Goal: Information Seeking & Learning: Find specific fact

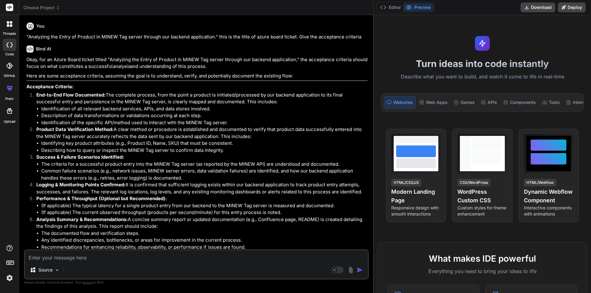
scroll to position [5505, 0]
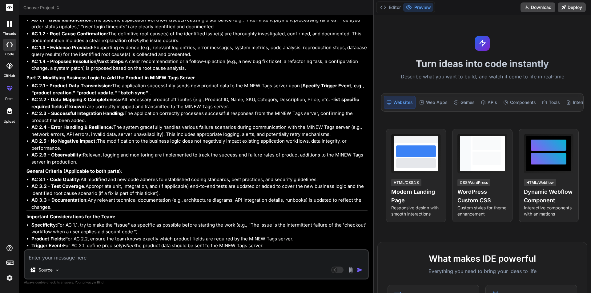
click at [225, 172] on p "General Criteria (Applicable to both parts):" at bounding box center [196, 171] width 341 height 7
click at [103, 258] on textarea at bounding box center [196, 255] width 343 height 11
type textarea "f"
type textarea "x"
type textarea "fi"
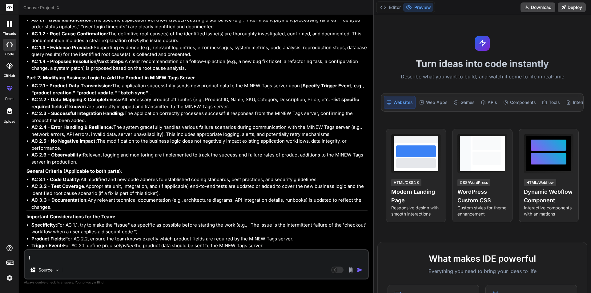
type textarea "x"
type textarea "fin"
type textarea "x"
type textarea "find"
type textarea "x"
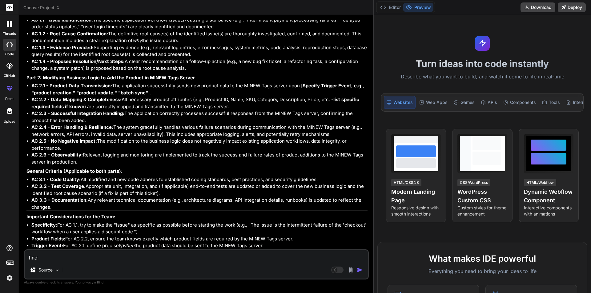
type textarea "find"
type textarea "x"
type textarea "find s"
type textarea "x"
type textarea "find se"
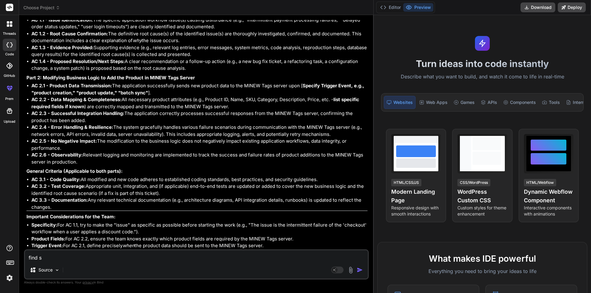
type textarea "x"
type textarea "find sec"
type textarea "x"
type textarea "find seco"
type textarea "x"
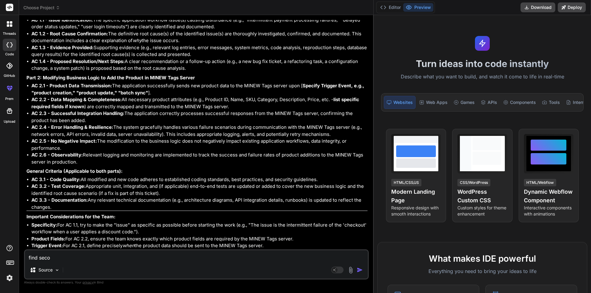
type textarea "find secon"
type textarea "x"
type textarea "find second"
type textarea "x"
type textarea "find second"
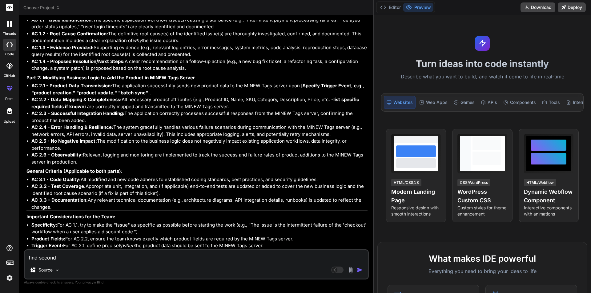
type textarea "x"
type textarea "find second h"
type textarea "x"
type textarea "find second hi"
type textarea "x"
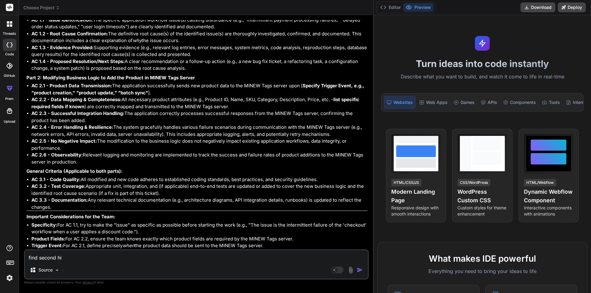
type textarea "find second hig"
type textarea "x"
type textarea "find second high"
type textarea "x"
type textarea "find second highe"
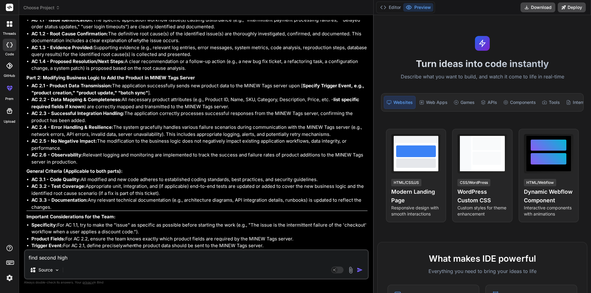
type textarea "x"
type textarea "find second highes"
type textarea "x"
type textarea "find second highest"
type textarea "x"
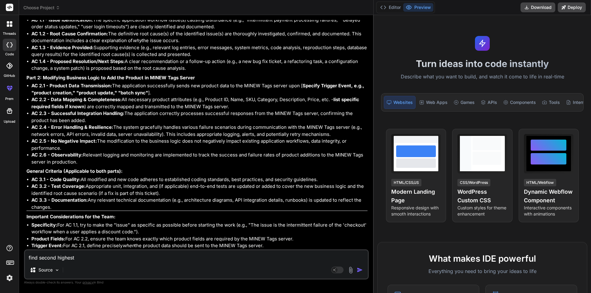
type textarea "find second highest"
type textarea "x"
type textarea "find second highest s"
type textarea "x"
type textarea "find second highest sa"
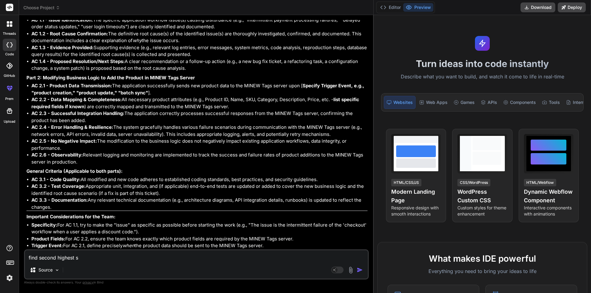
type textarea "x"
type textarea "find second highest [PERSON_NAME]"
type textarea "x"
type textarea "find second highest sala"
type textarea "x"
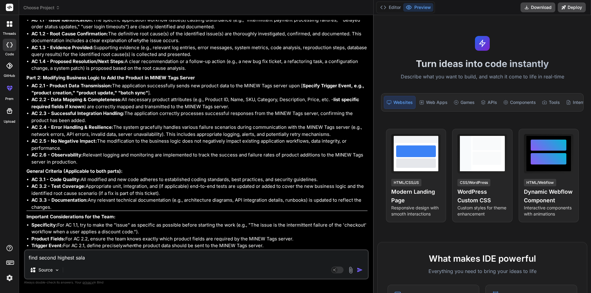
type textarea "find second highest salar"
type textarea "x"
type textarea "find second highest salary"
type textarea "x"
type textarea "find second highest salary"
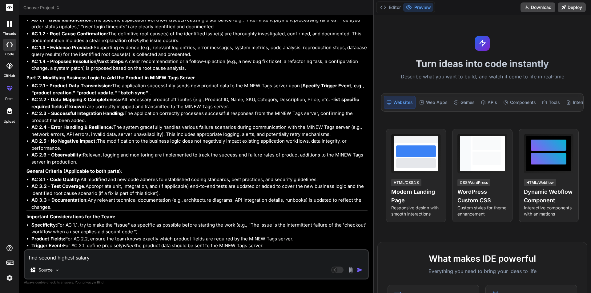
type textarea "x"
type textarea "find second highest salary u"
type textarea "x"
type textarea "find second highest salary us"
type textarea "x"
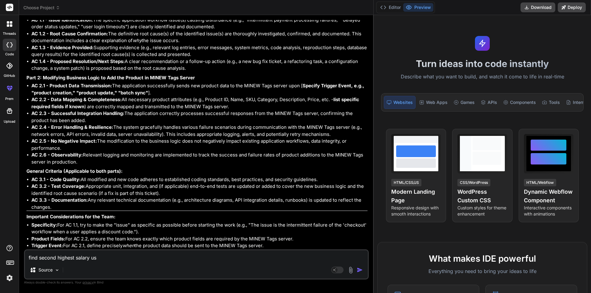
type textarea "find second highest salary usn"
type textarea "x"
type textarea "find second highest salary us"
type textarea "x"
type textarea "find second highest salary usi"
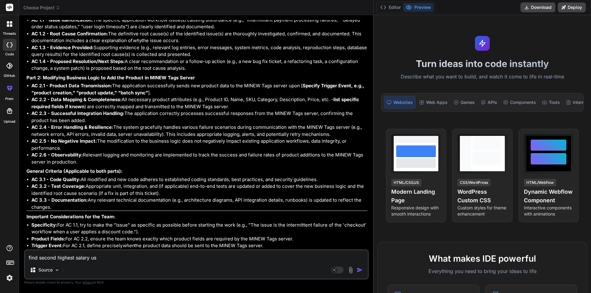
type textarea "x"
type textarea "find second highest salary usin"
type textarea "x"
type textarea "find second highest salary using"
type textarea "x"
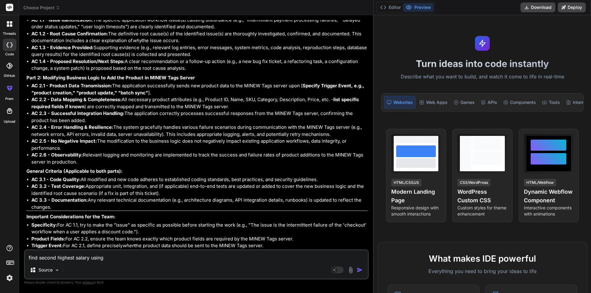
type textarea "find second highest salary using"
type textarea "x"
type textarea "find second highest salary using o"
type textarea "x"
type textarea "find second highest salary using of"
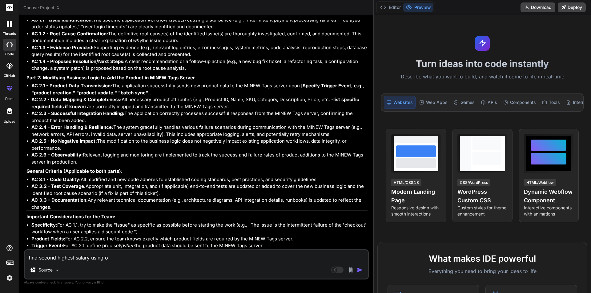
type textarea "x"
type textarea "find second highest salary using off"
type textarea "x"
type textarea "find second highest salary using offs"
type textarea "x"
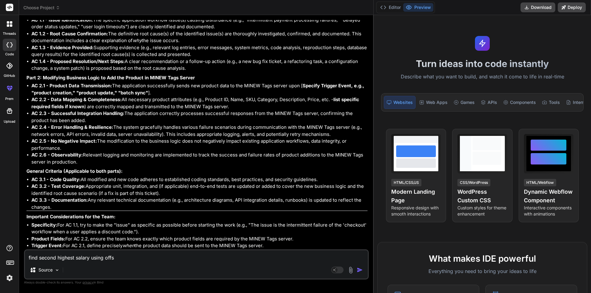
type textarea "find second highest salary using offse"
type textarea "x"
type textarea "find second highest salary using offset"
type textarea "x"
type textarea "find second highest salary using offset"
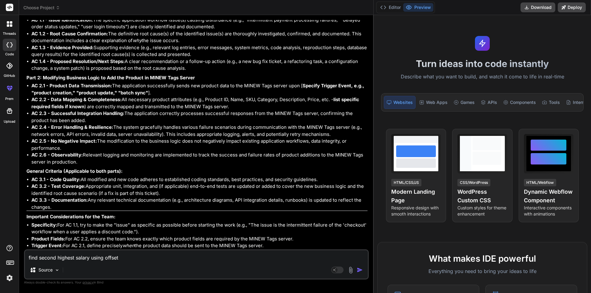
type textarea "x"
type textarea "find second highest salary using offset i"
type textarea "x"
type textarea "find second highest salary using offset in"
type textarea "x"
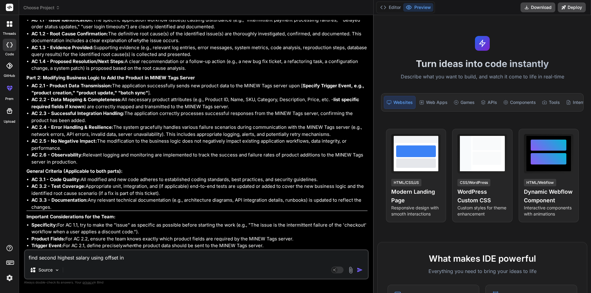
type textarea "find second highest salary using offset in"
type textarea "x"
type textarea "find second highest salary using offset in s"
type textarea "x"
type textarea "find second highest salary using offset in sq"
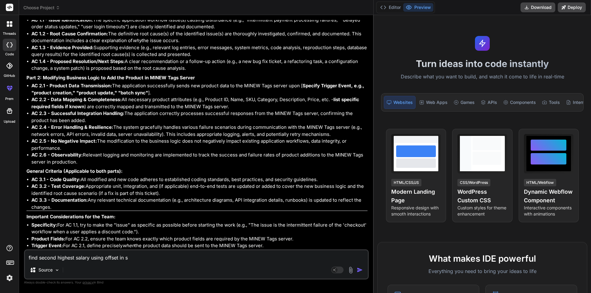
type textarea "x"
type textarea "find second highest salary using offset in sql"
type textarea "x"
type textarea "find second highest salary using offset in sql"
type textarea "x"
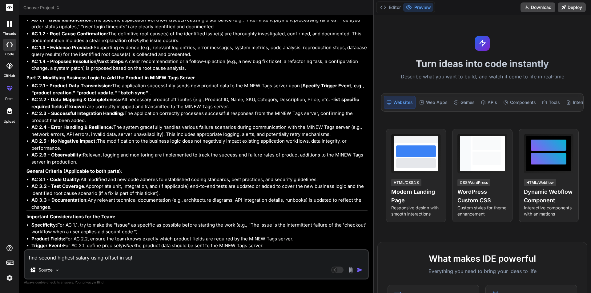
type textarea "find second highest salary using offset in sql s"
type textarea "x"
type textarea "find second highest salary using offset in sql se"
type textarea "x"
type textarea "find second highest salary using offset in sql ser"
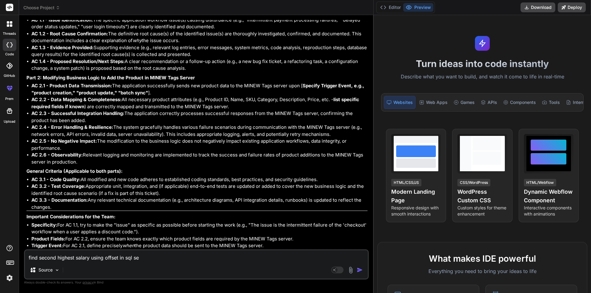
type textarea "x"
type textarea "find second highest salary using offset in sql serv"
type textarea "x"
type textarea "find second highest salary using offset in sql serve"
type textarea "x"
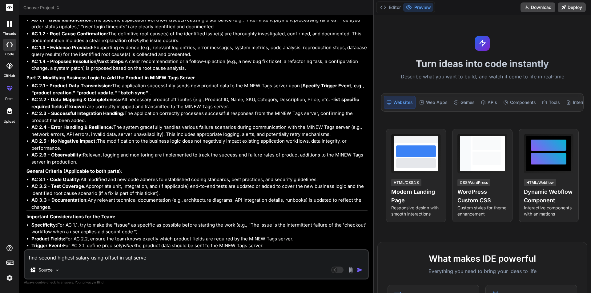
type textarea "find second highest salary using offset in sql server"
type textarea "x"
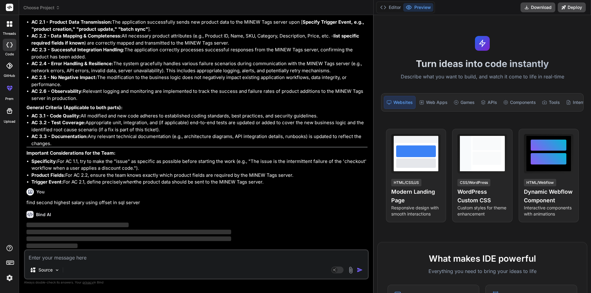
scroll to position [5569, 0]
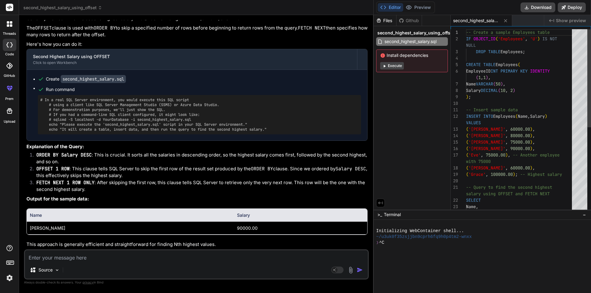
type textarea "x"
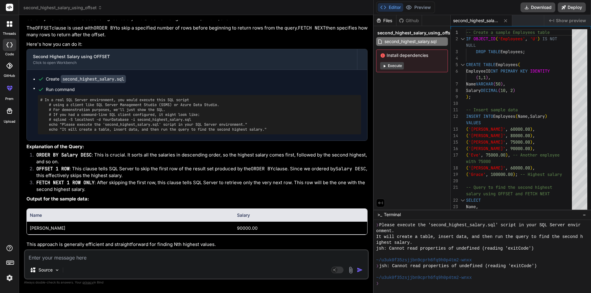
scroll to position [5775, 0]
